Goal: Navigation & Orientation: Understand site structure

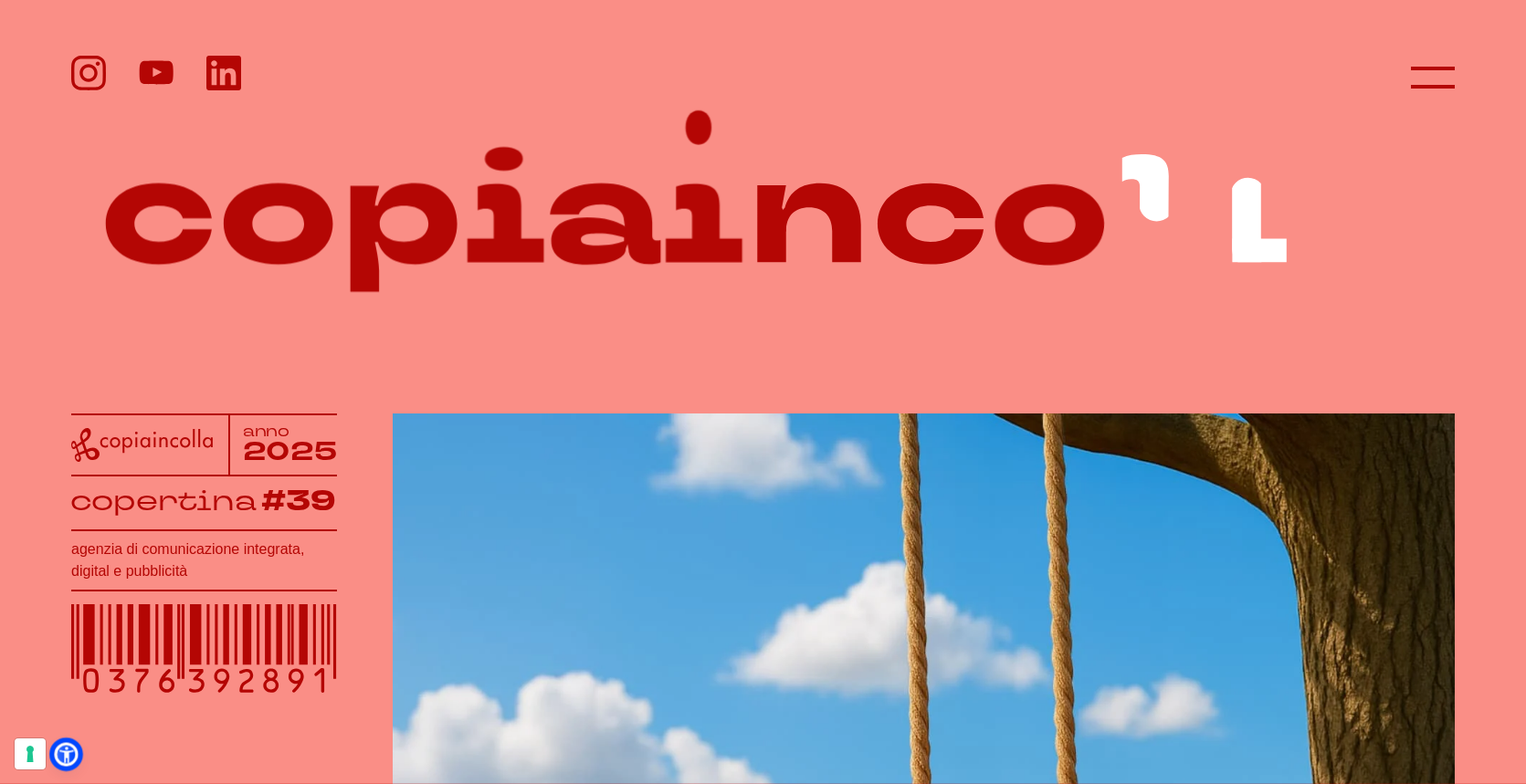
click at [72, 753] on icon at bounding box center [66, 754] width 19 height 19
select select "it"
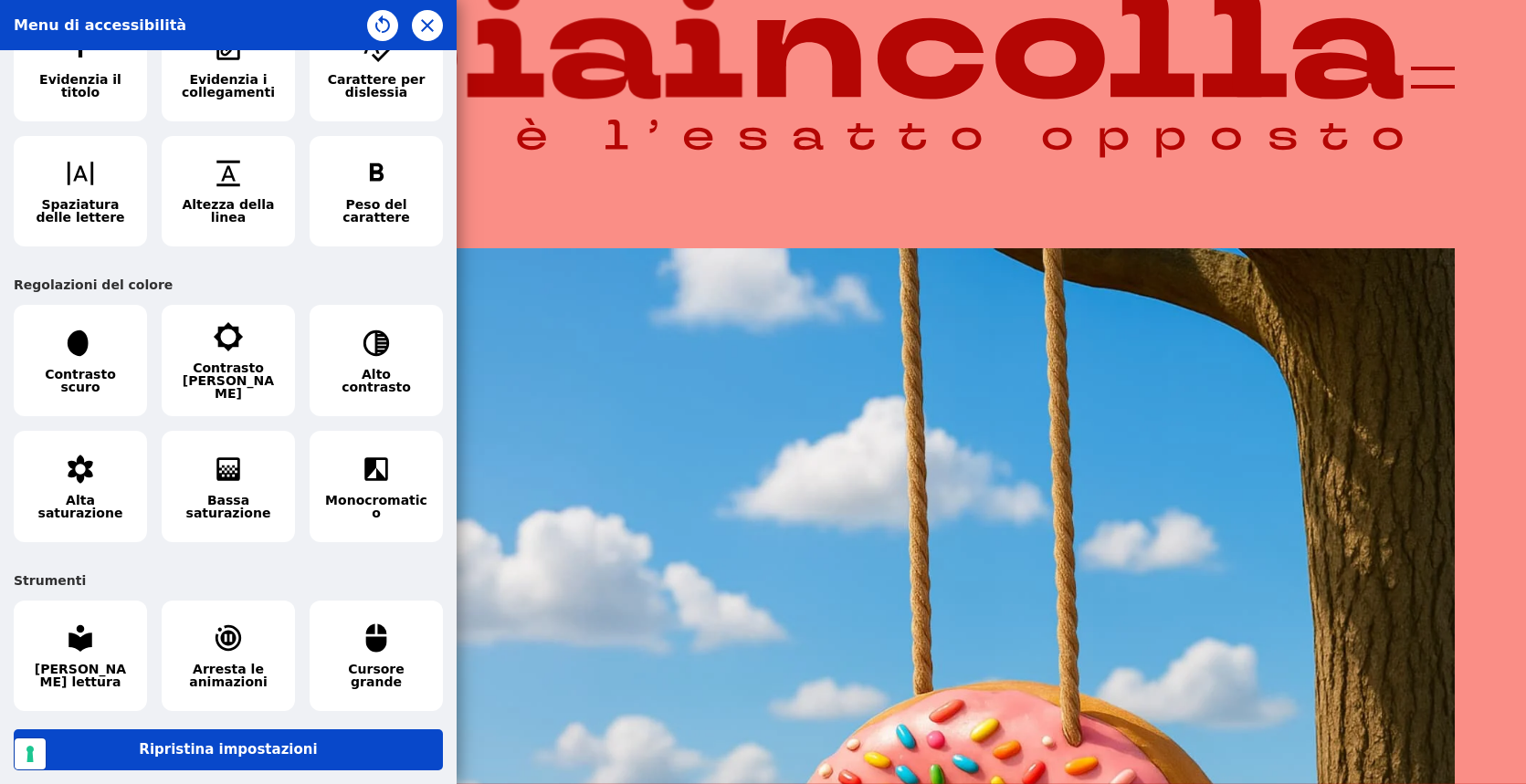
scroll to position [201, 0]
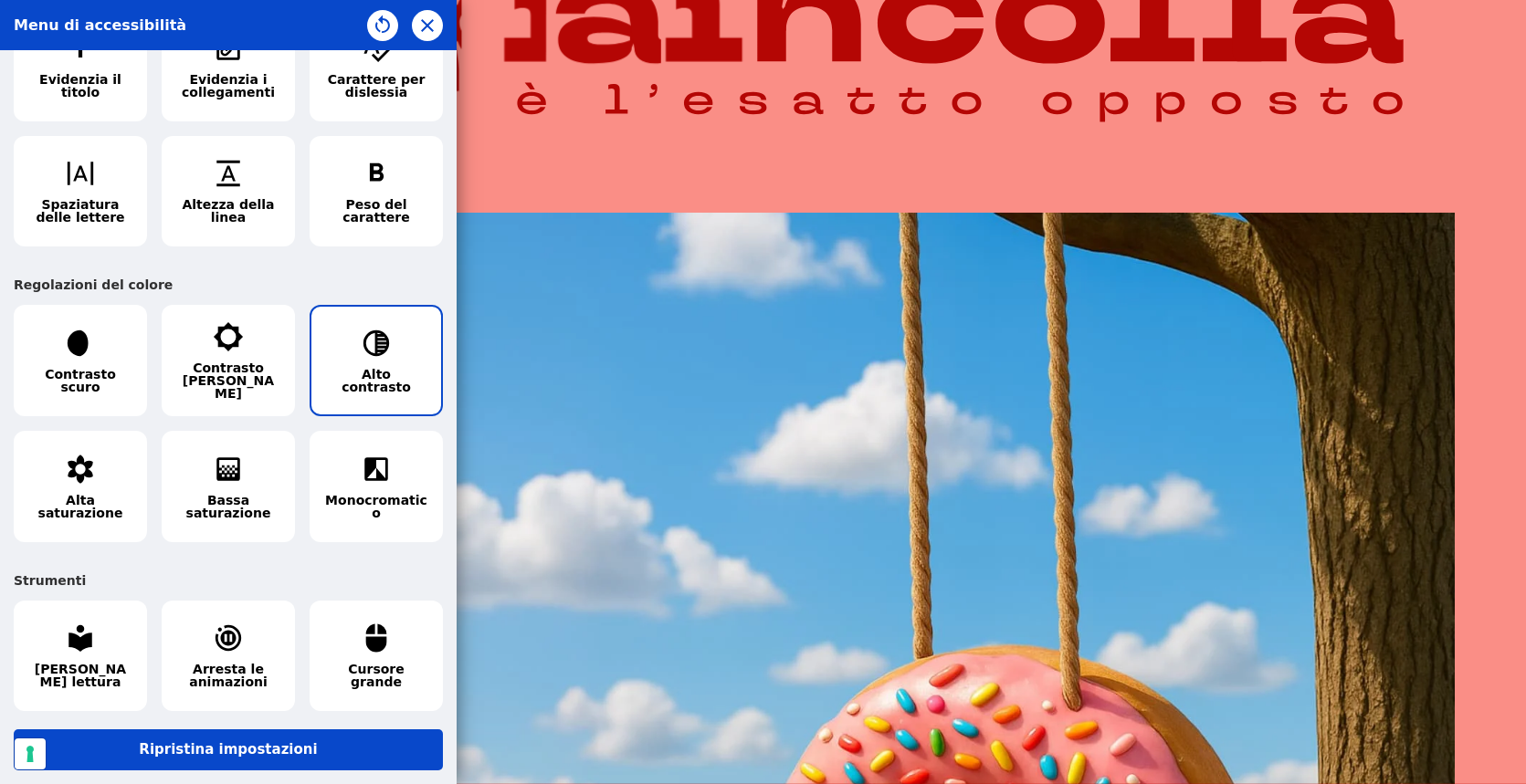
click at [360, 349] on icon "button" at bounding box center [376, 343] width 31 height 31
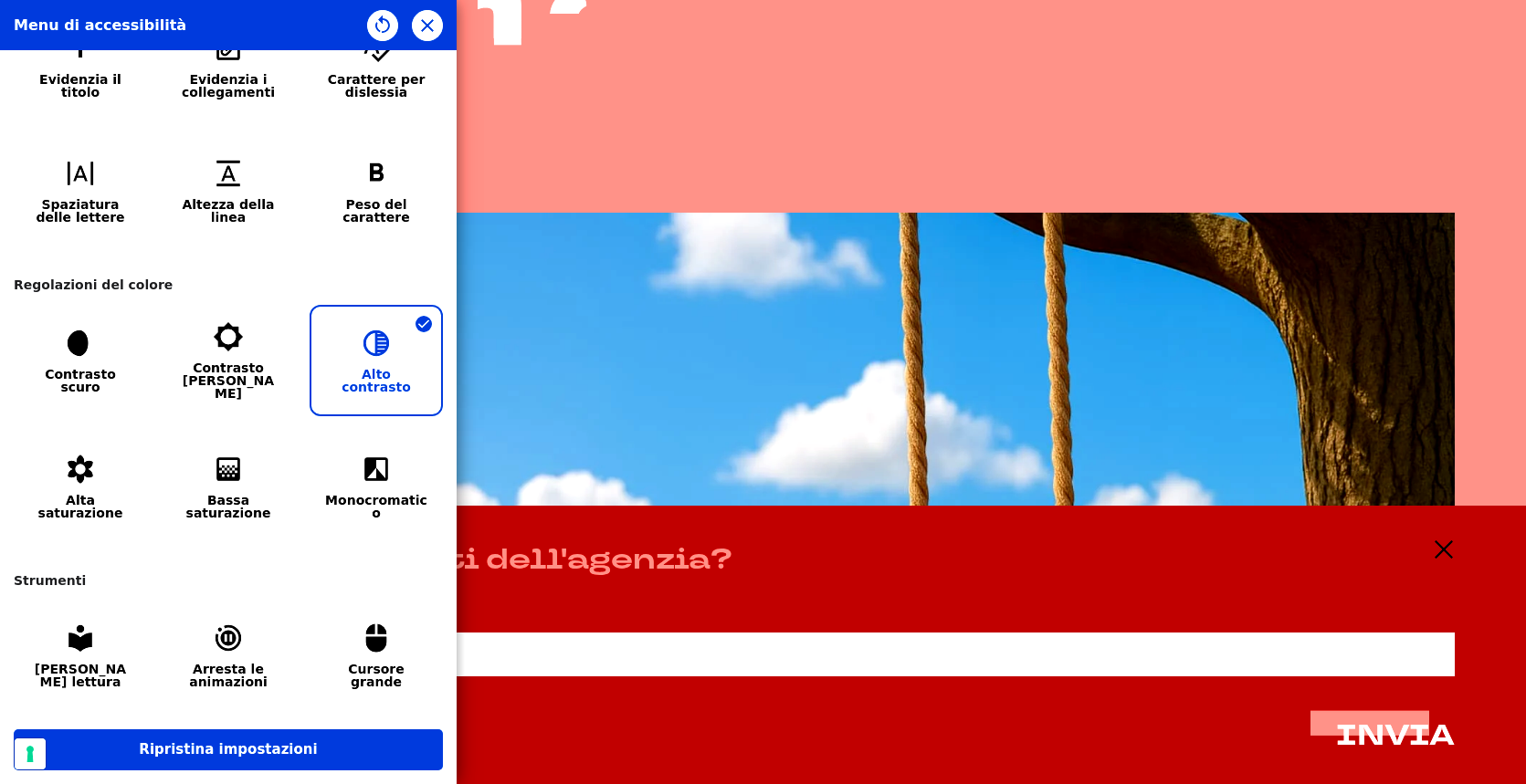
click at [401, 355] on button "Alto contrasto" at bounding box center [376, 360] width 134 height 112
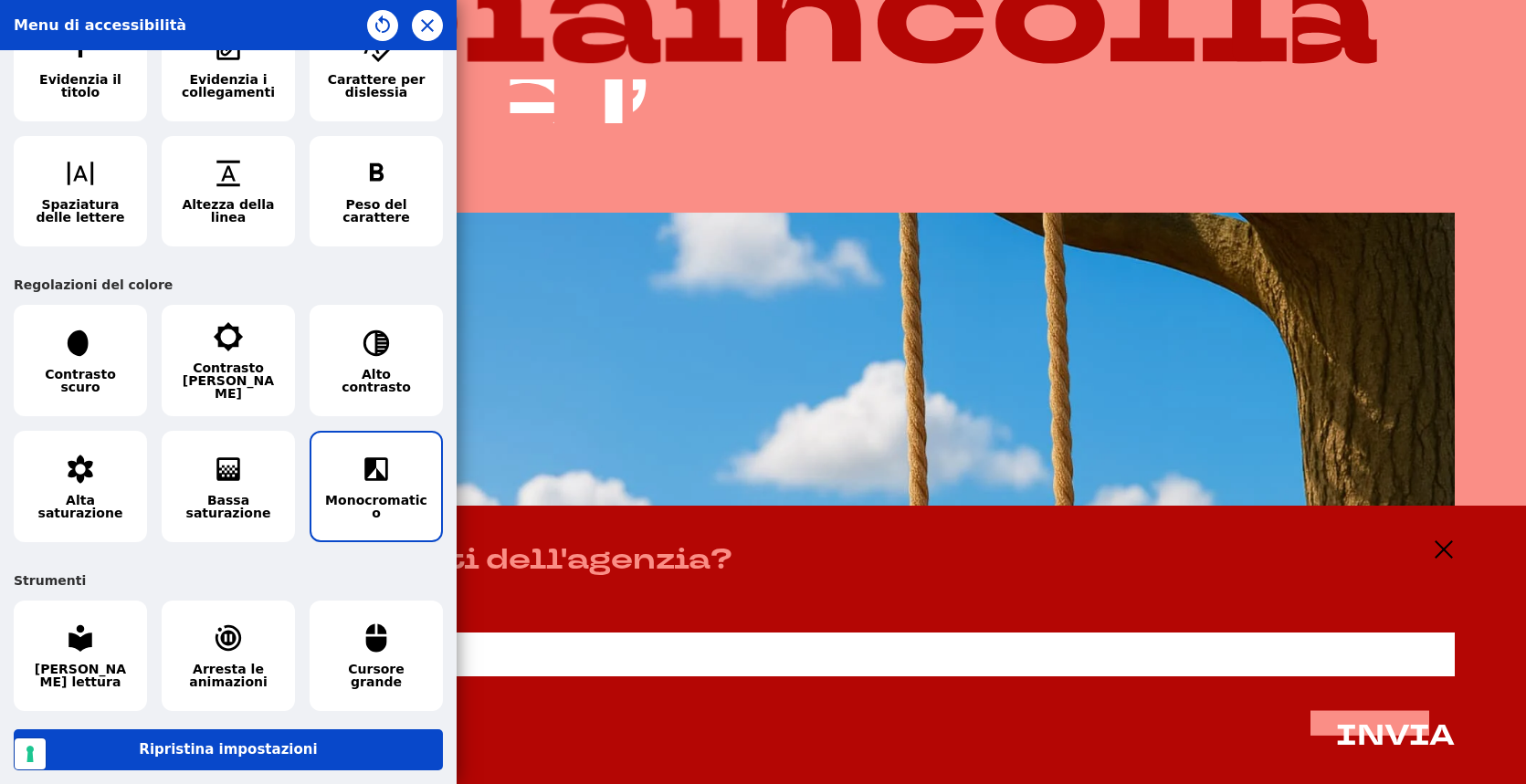
click at [381, 494] on span "Monocromatico" at bounding box center [376, 507] width 102 height 26
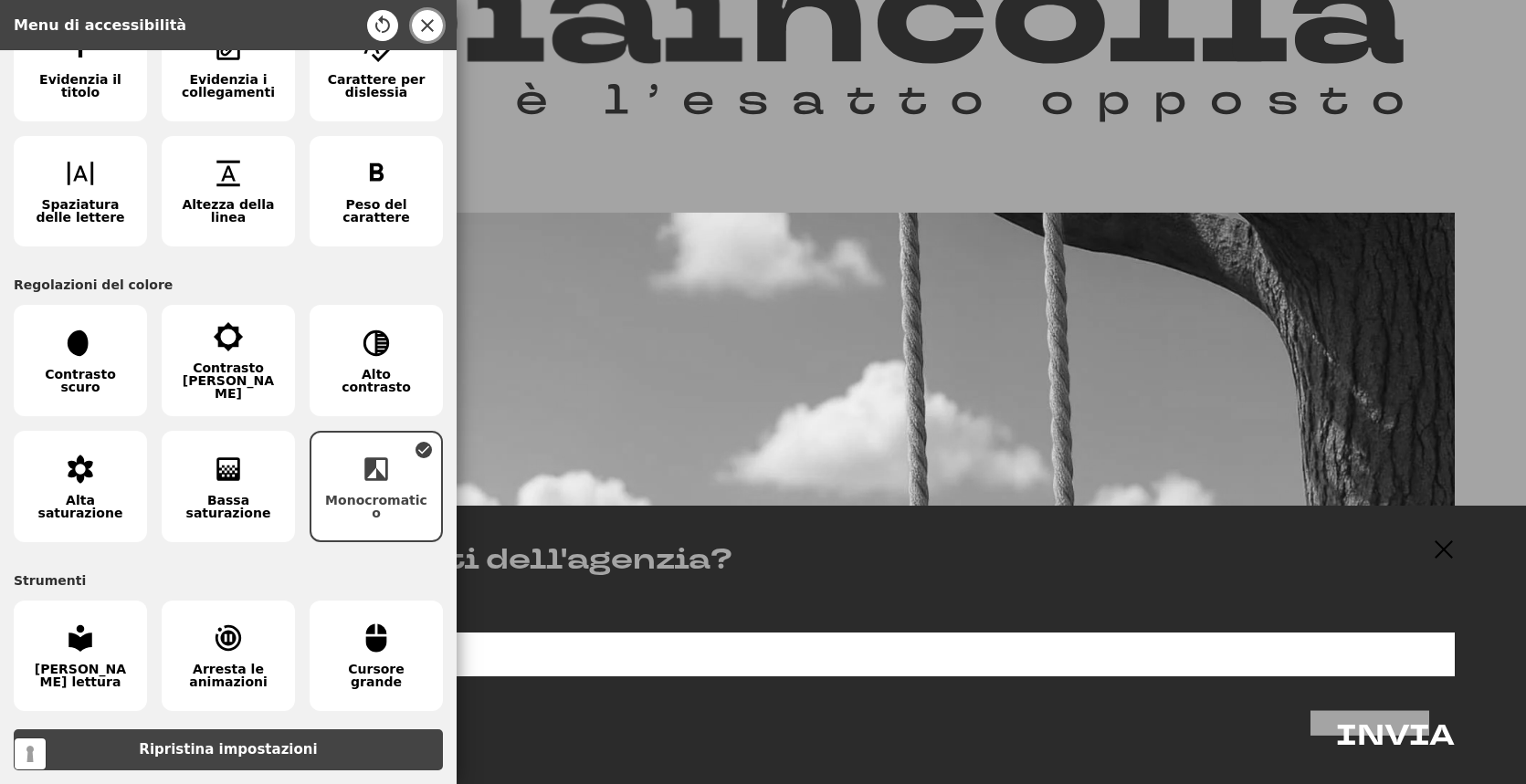
click at [418, 22] on icon "button" at bounding box center [427, 26] width 22 height 22
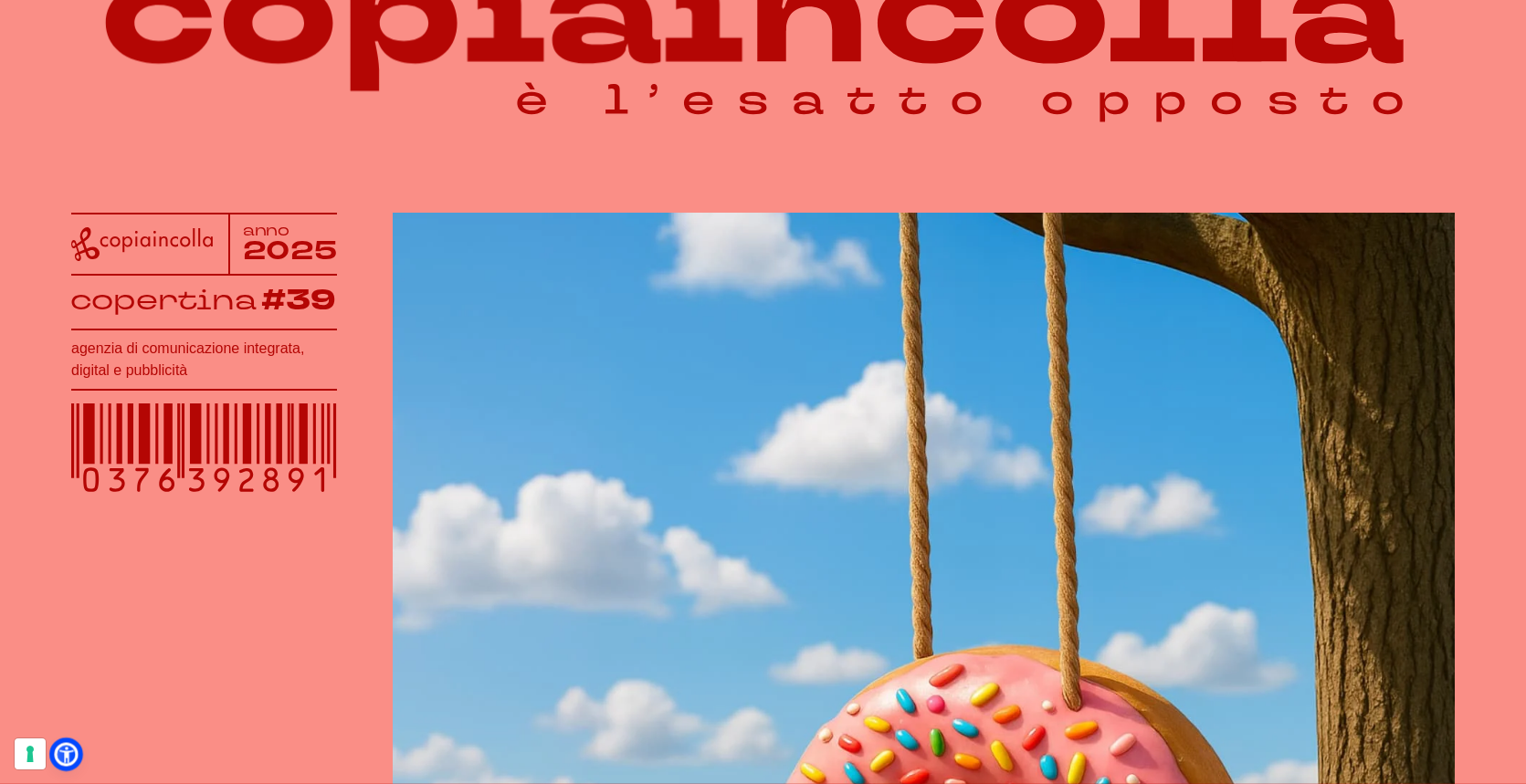
click at [70, 757] on icon at bounding box center [66, 754] width 19 height 19
select select "it"
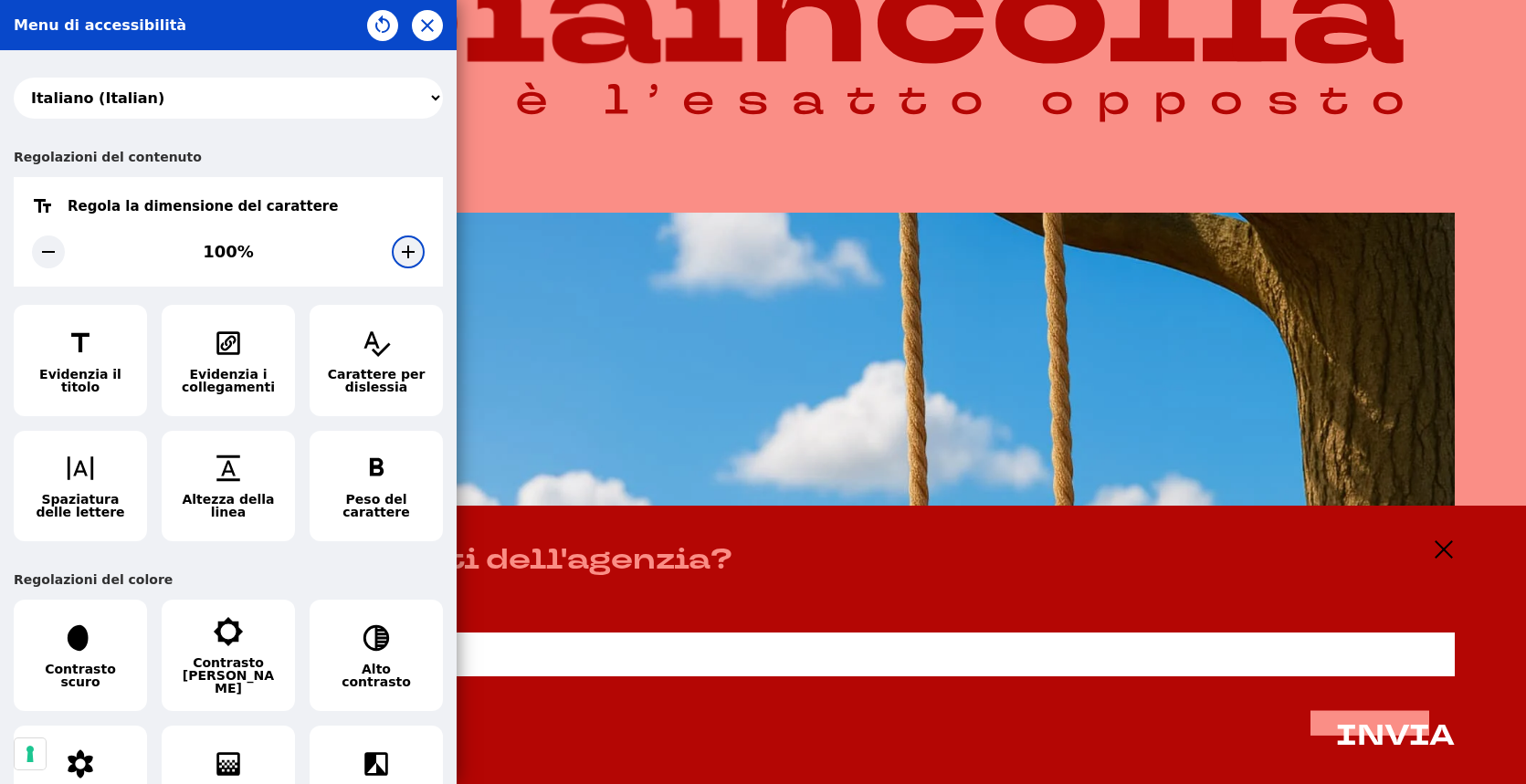
click at [402, 252] on icon at bounding box center [408, 252] width 13 height 13
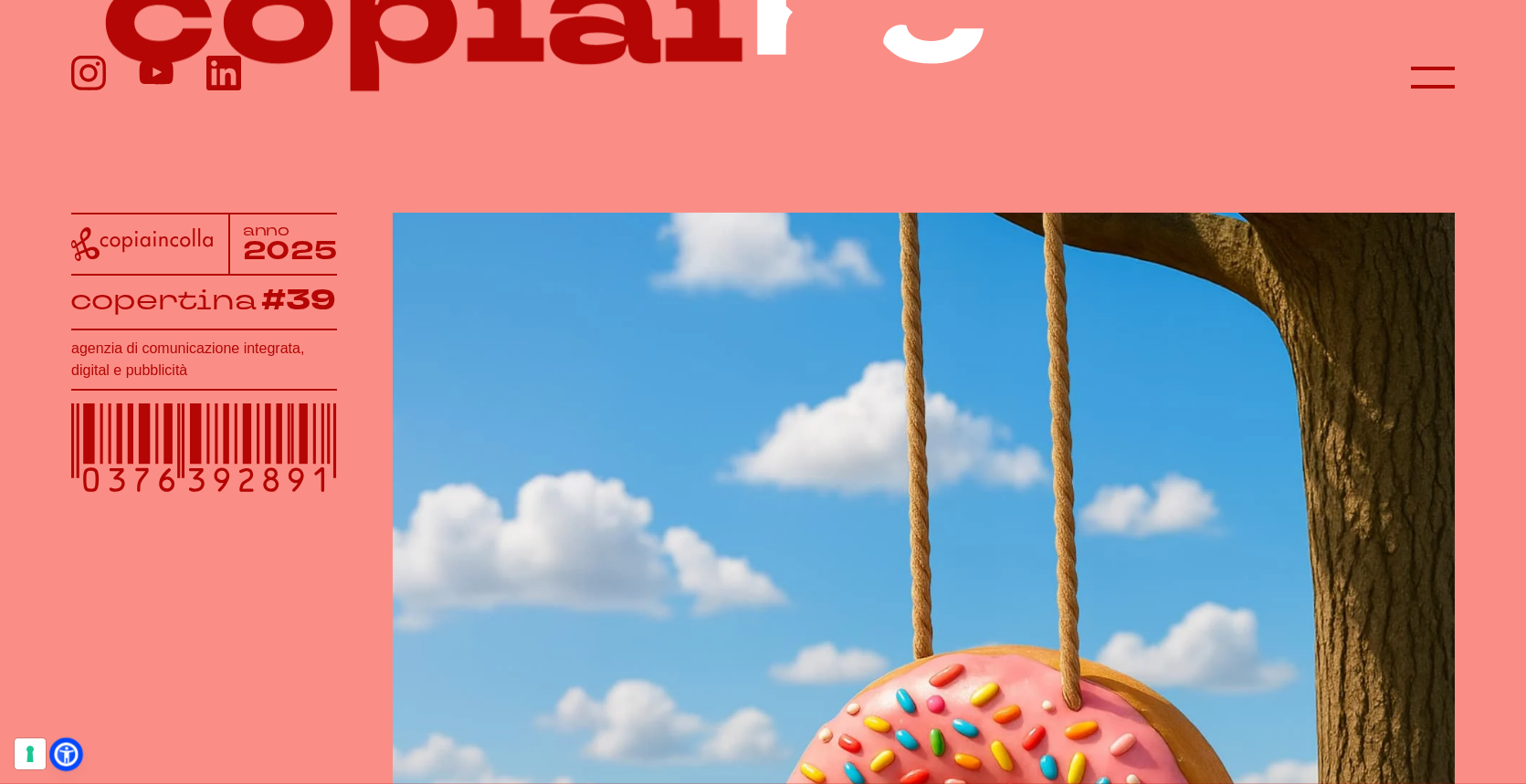
click at [76, 751] on link at bounding box center [66, 754] width 24 height 24
select select "it"
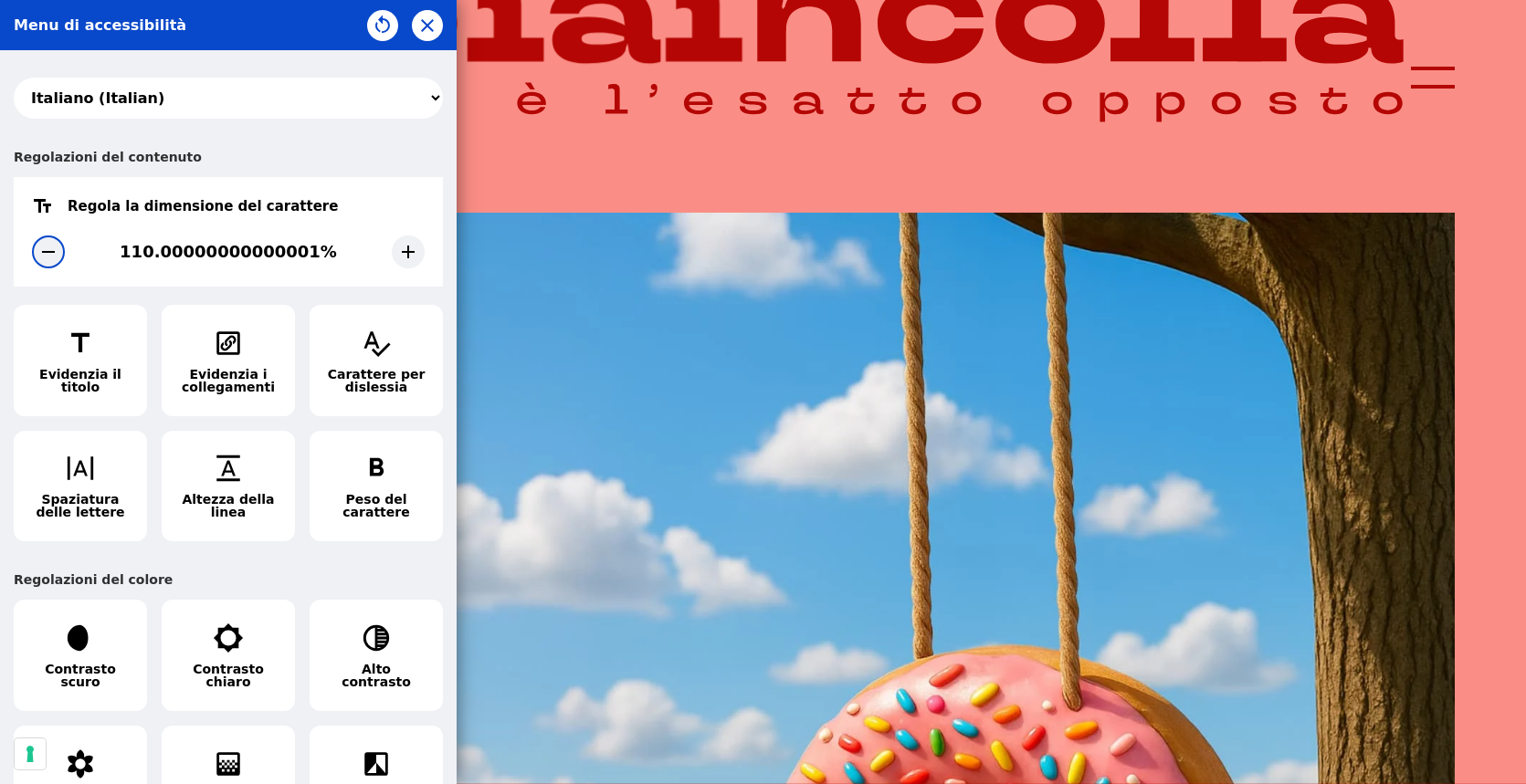
click at [50, 252] on icon at bounding box center [48, 252] width 13 height 2
click at [392, 250] on div at bounding box center [408, 252] width 33 height 33
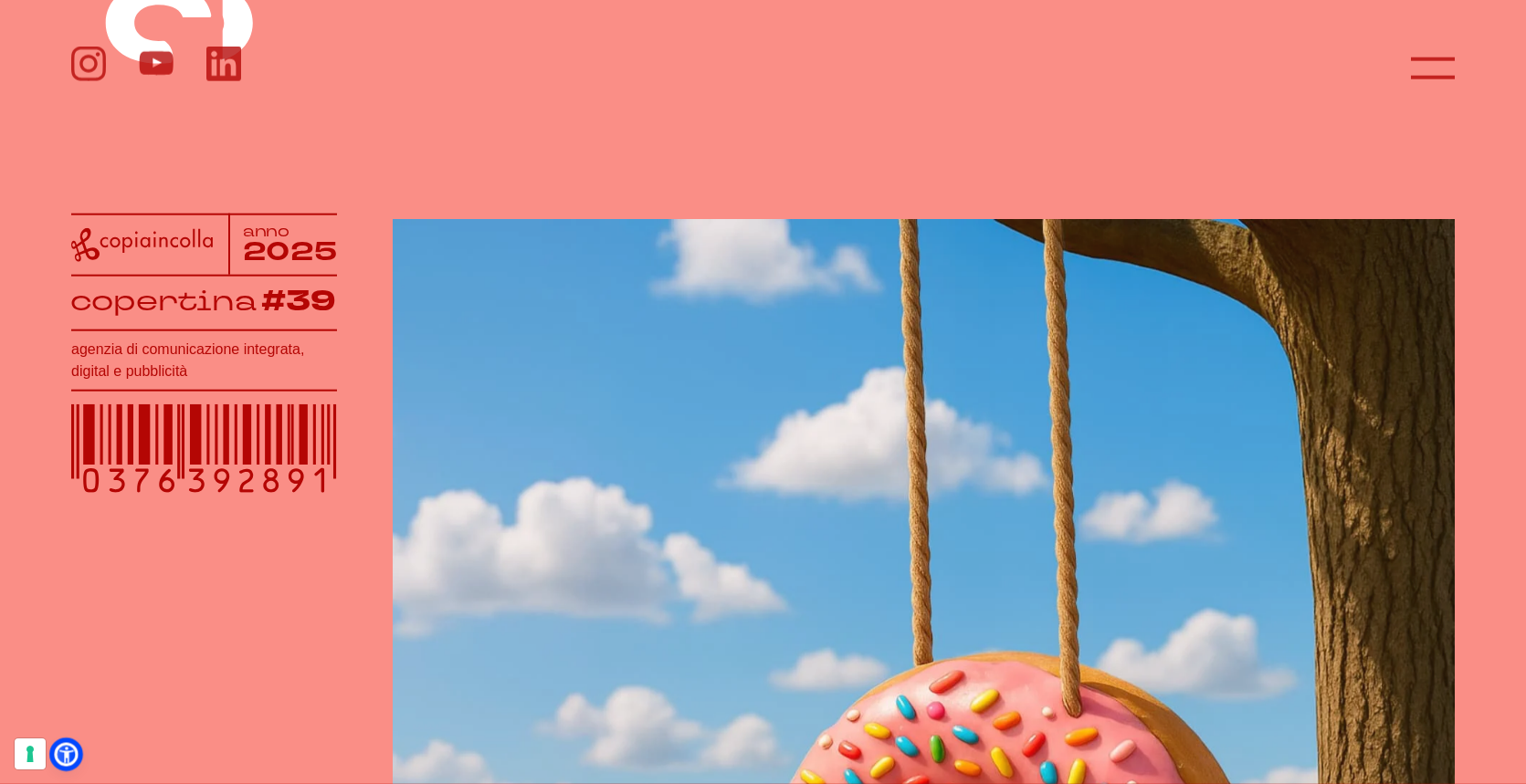
click at [70, 749] on icon at bounding box center [66, 754] width 19 height 19
select select "it"
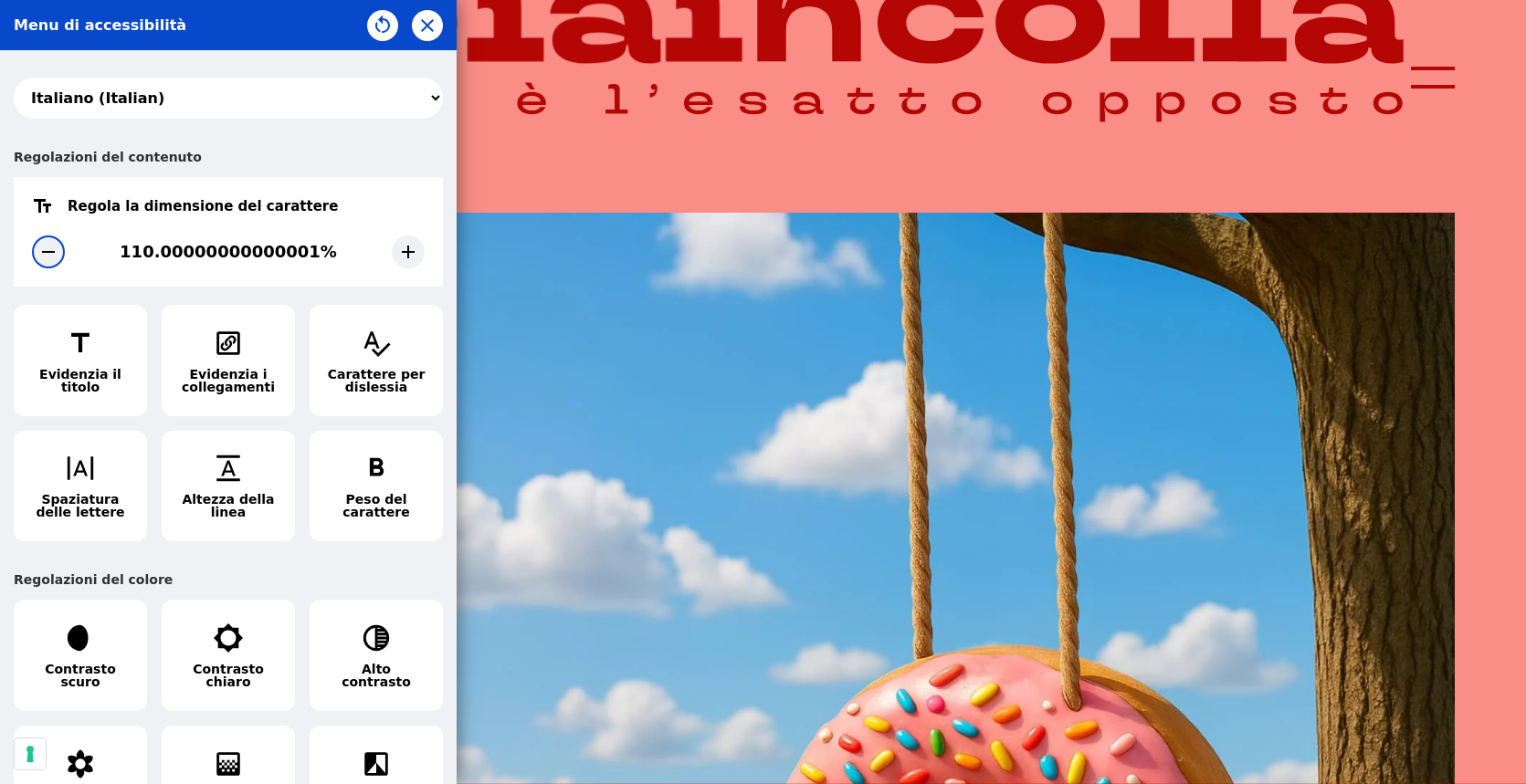
click at [59, 251] on div at bounding box center [48, 252] width 33 height 33
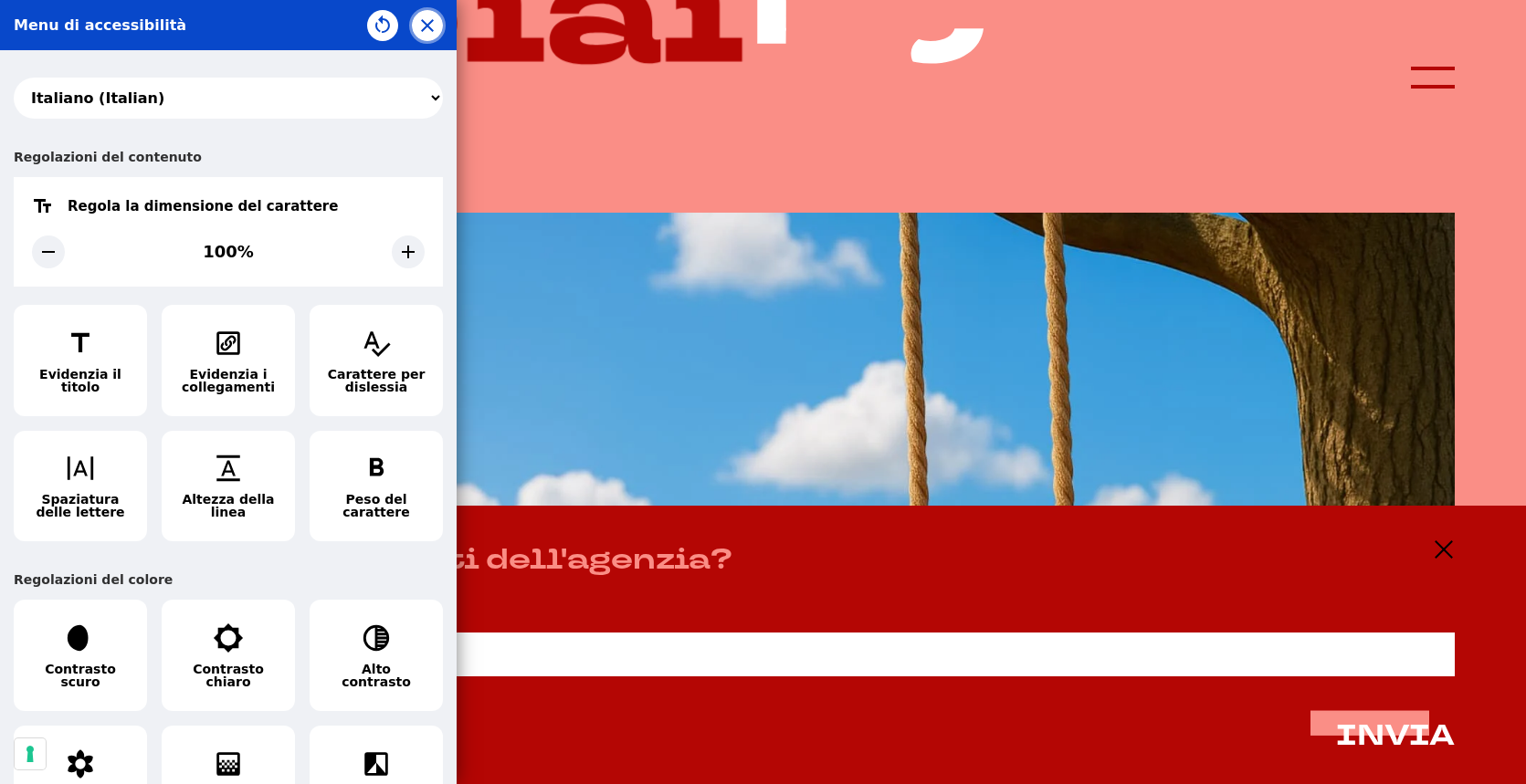
click at [435, 34] on icon "button" at bounding box center [427, 26] width 22 height 22
